Goal: Information Seeking & Learning: Check status

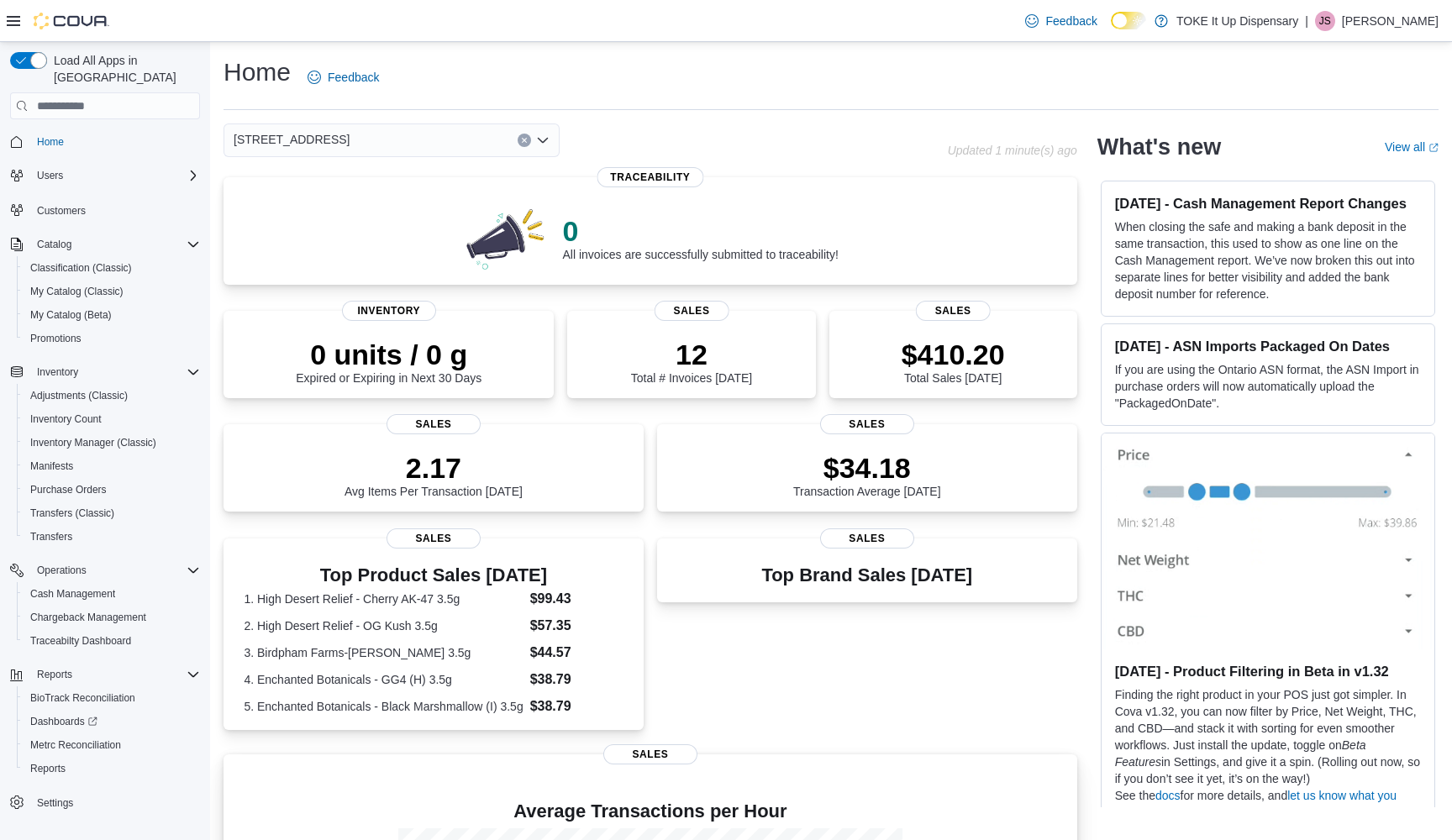
click at [649, 753] on span "Sales" at bounding box center [651, 754] width 94 height 21
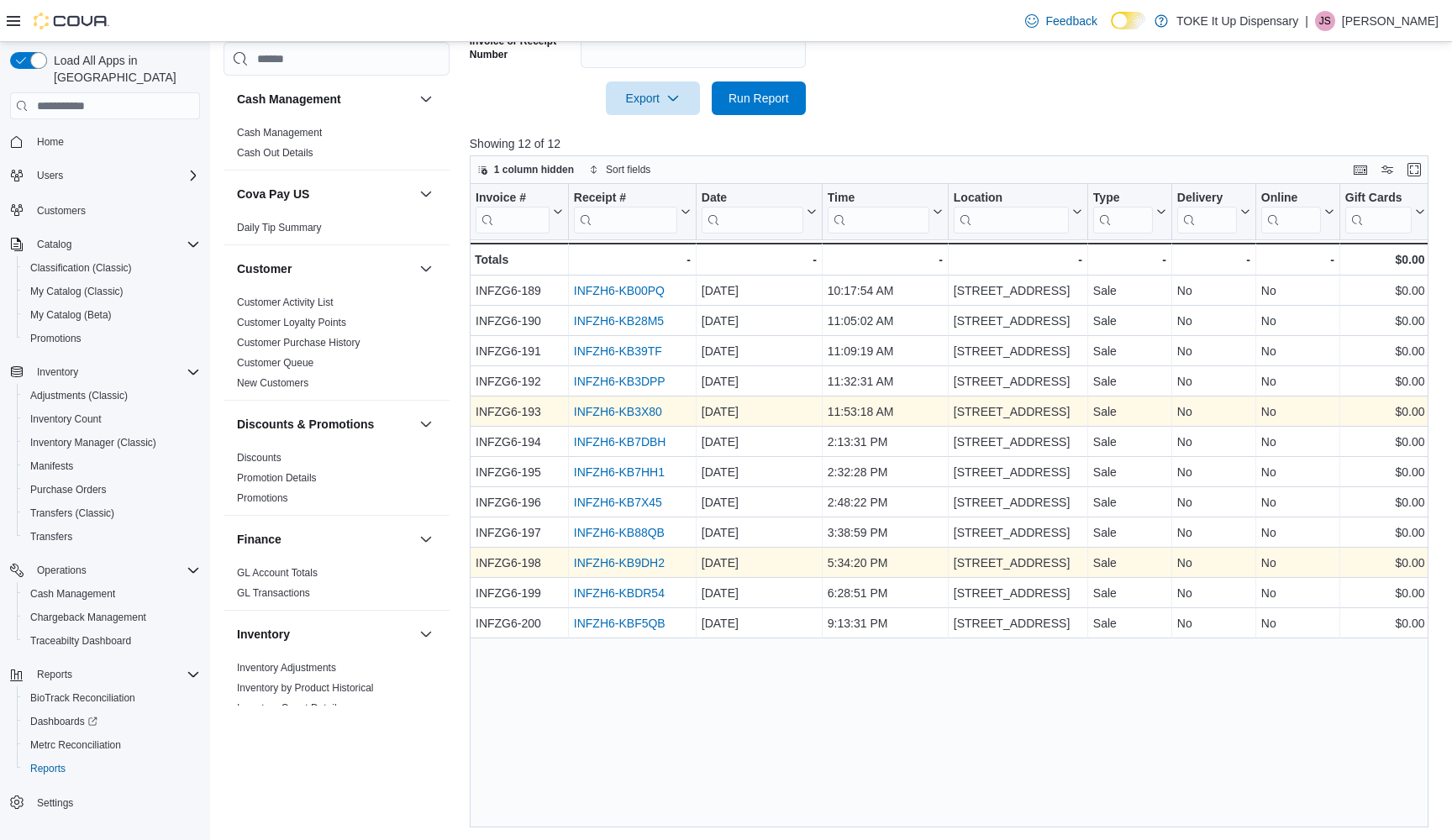
click at [618, 560] on link "INFZH6-KB9DH2" at bounding box center [619, 563] width 91 height 14
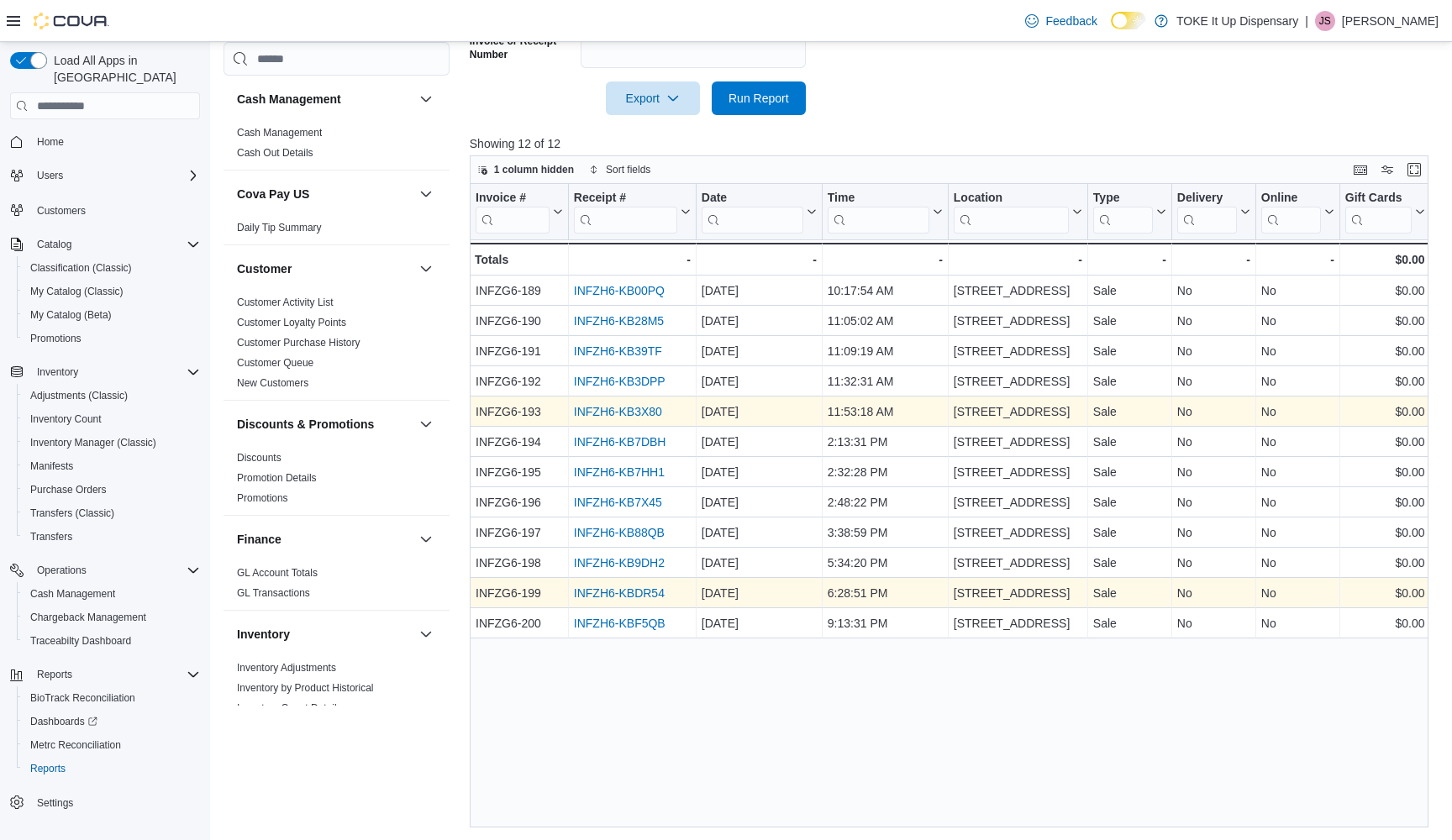
click at [600, 596] on link "INFZH6-KBDR54" at bounding box center [619, 593] width 91 height 14
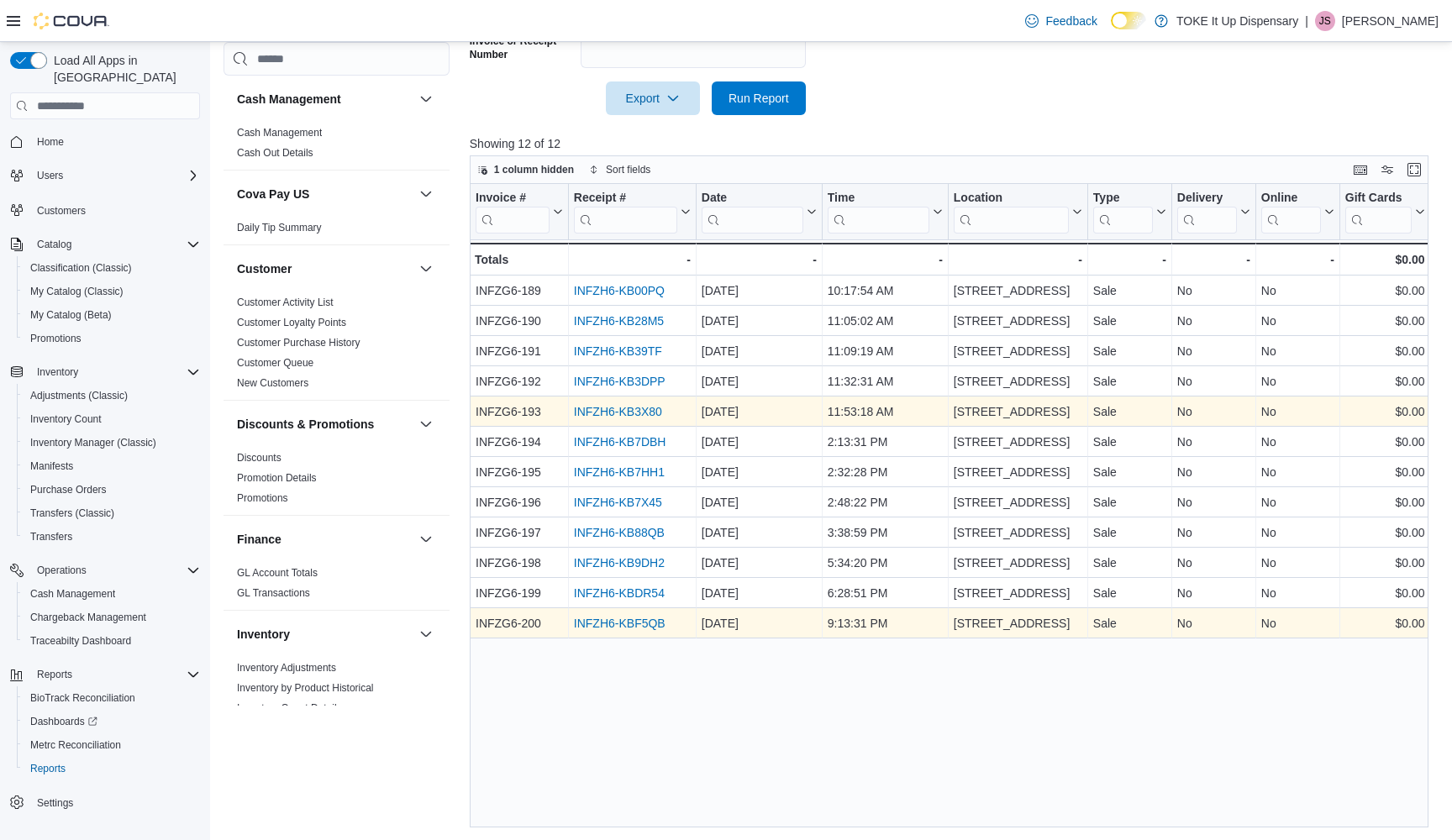
click at [606, 623] on link "INFZH6-KBF5QB" at bounding box center [619, 623] width 92 height 14
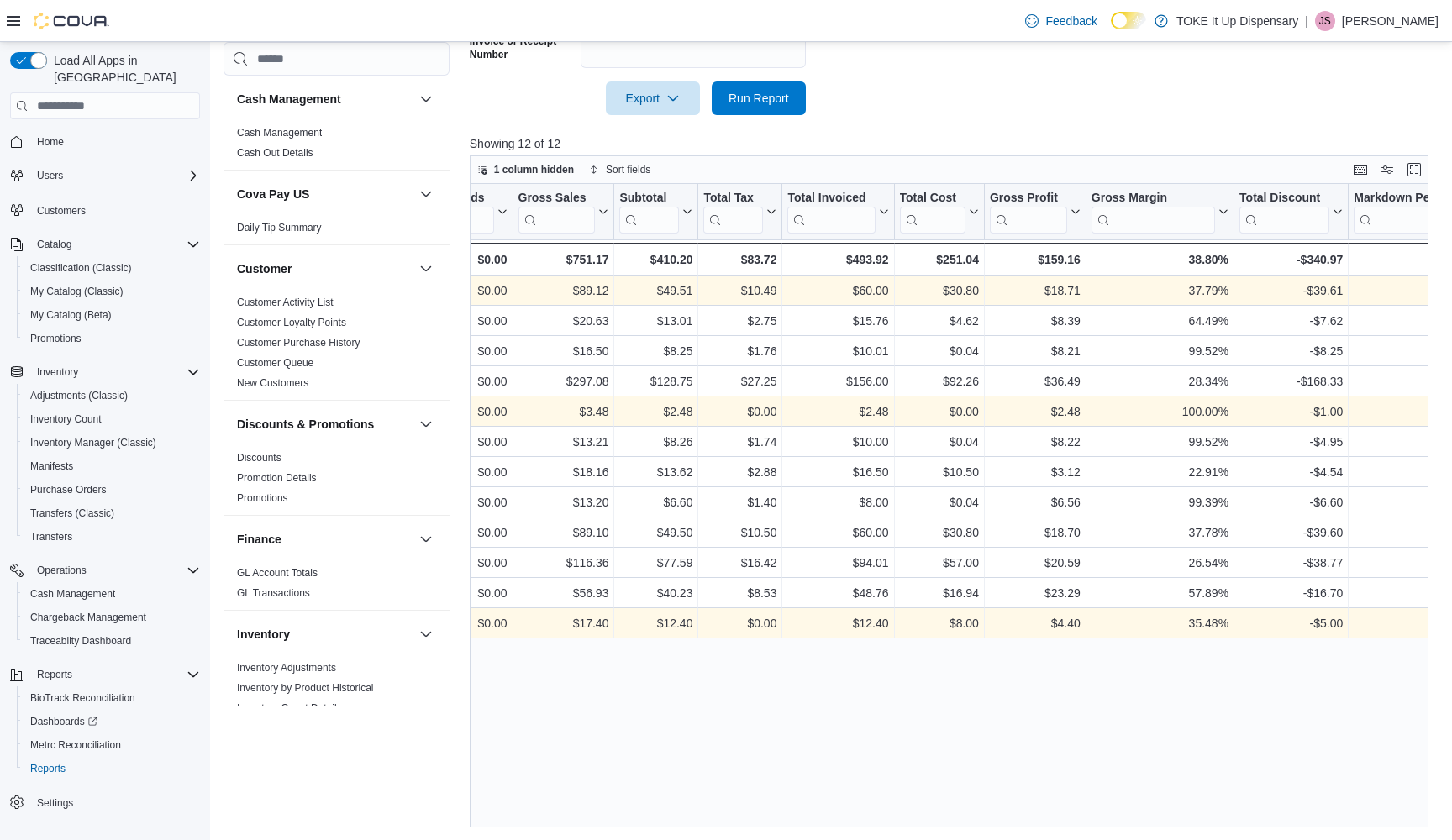
scroll to position [0, 930]
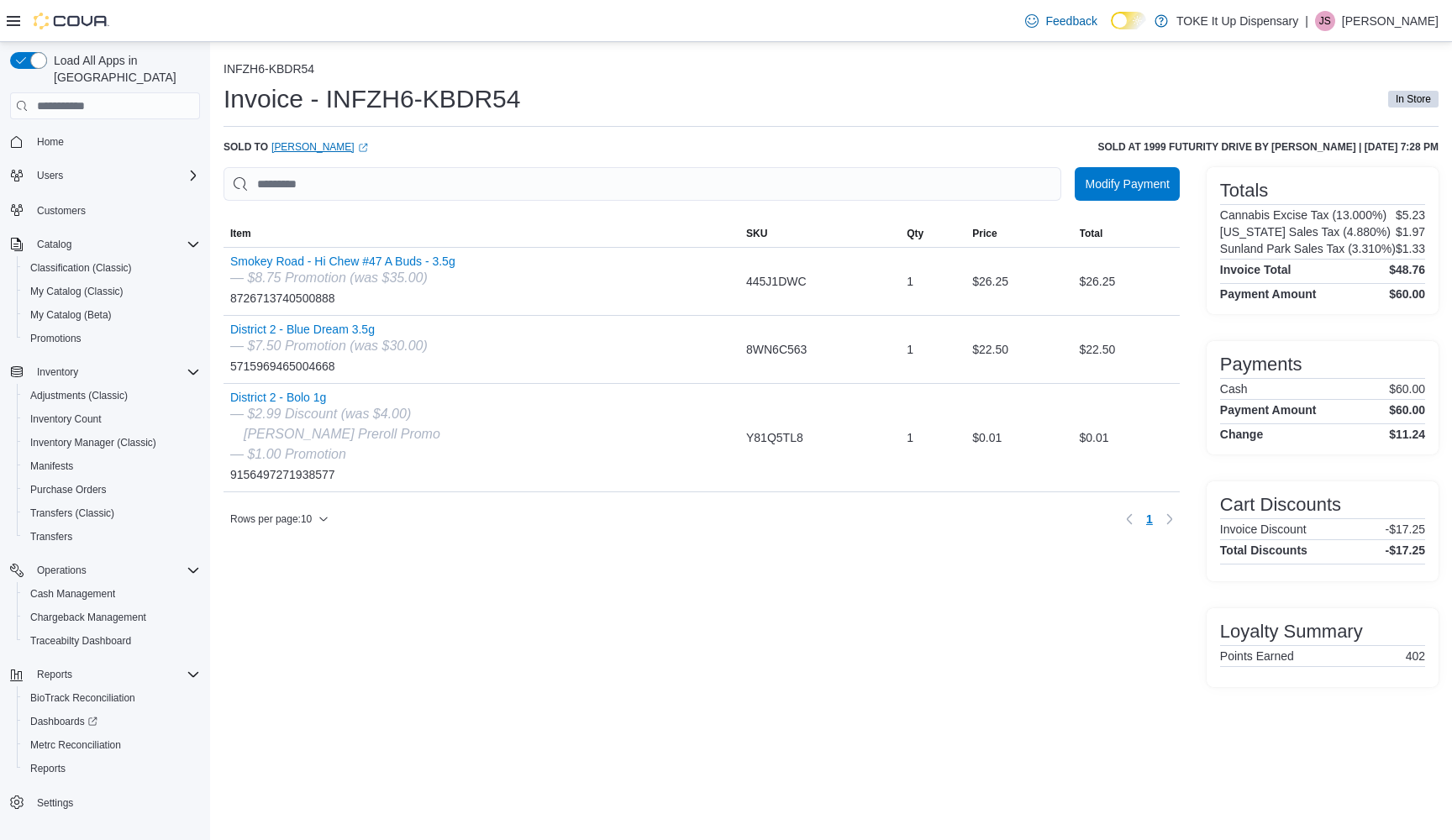
click at [316, 145] on link "David Mitchell (opens in a new tab or window)" at bounding box center [320, 147] width 97 height 14
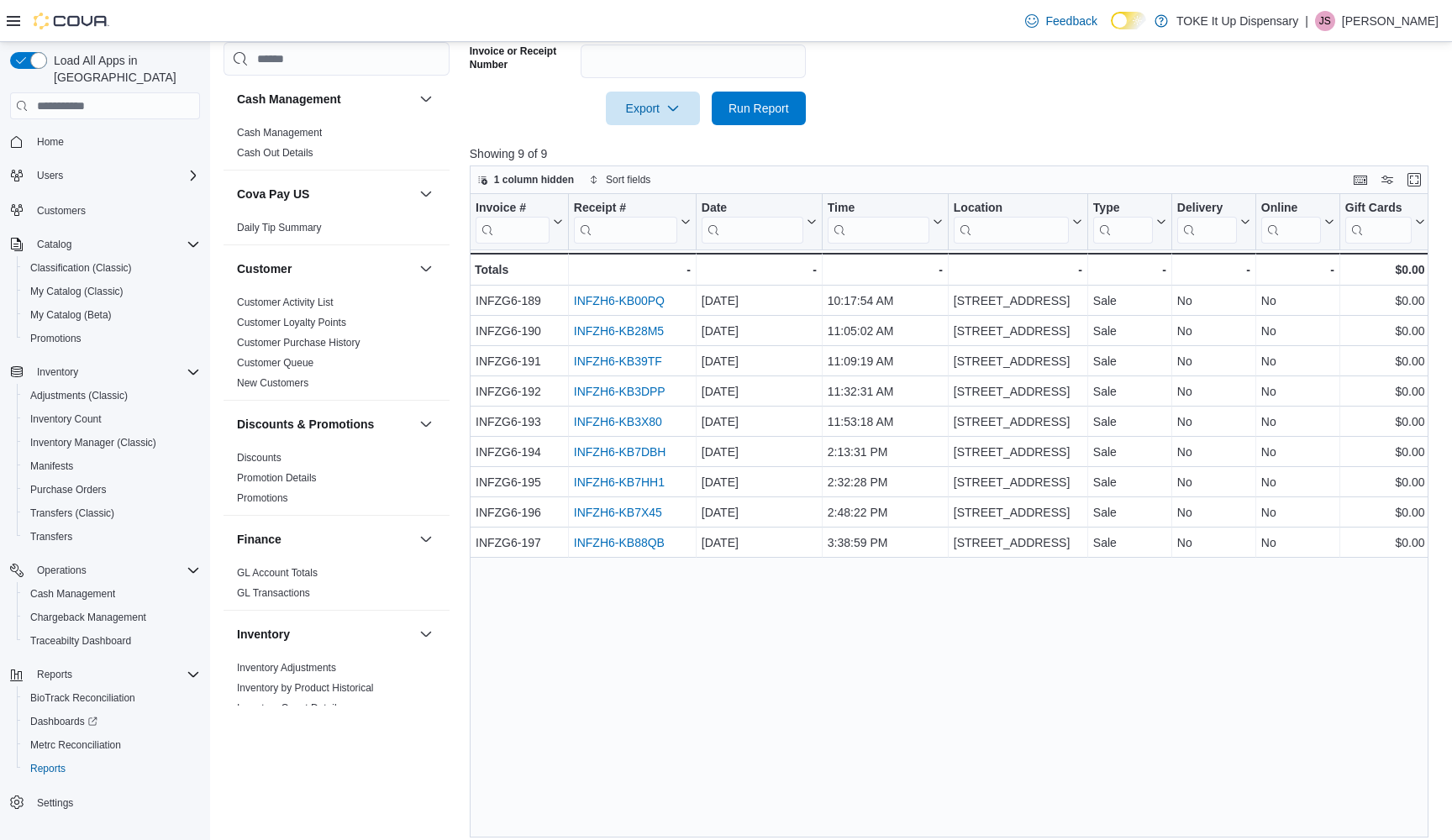
scroll to position [518, 0]
